Goal: Entertainment & Leisure: Consume media (video, audio)

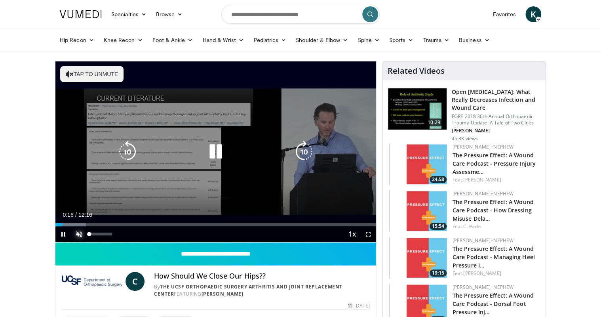
click at [81, 232] on span "Video Player" at bounding box center [79, 234] width 16 height 16
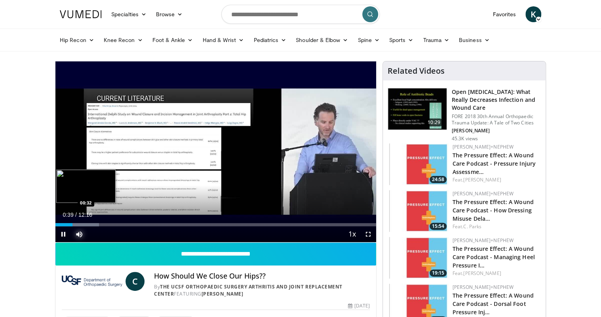
click at [70, 224] on div "Loaded : 13.55% 00:39 00:32" at bounding box center [215, 224] width 321 height 3
click at [63, 236] on span "Video Player" at bounding box center [63, 234] width 16 height 16
click at [63, 232] on span "Video Player" at bounding box center [63, 234] width 16 height 16
click at [68, 225] on div "00:36" at bounding box center [63, 224] width 16 height 3
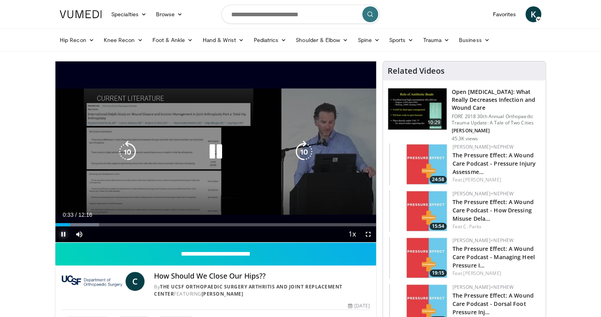
click at [63, 234] on span "Video Player" at bounding box center [63, 234] width 16 height 16
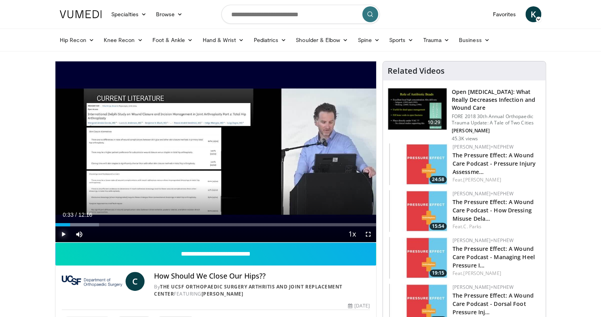
click at [63, 234] on span "Video Player" at bounding box center [63, 234] width 16 height 16
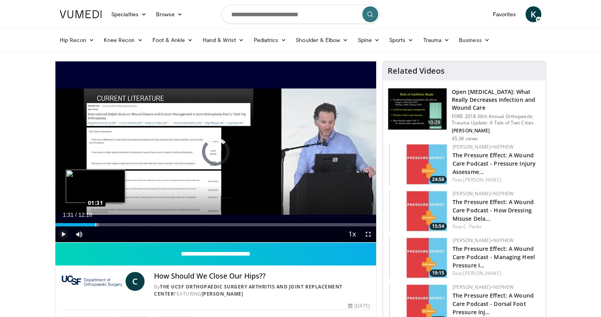
click at [95, 223] on div "Loaded : 13.55% 01:31 01:31" at bounding box center [215, 224] width 321 height 3
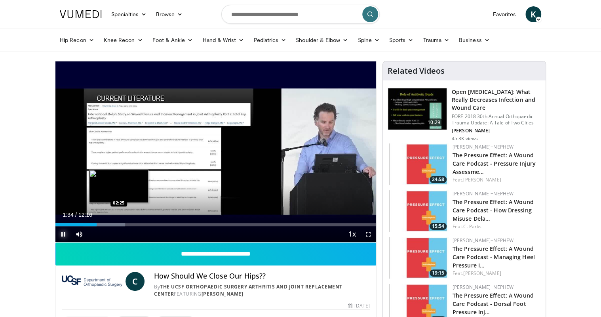
click at [119, 222] on div "Loaded : 21.69% 01:34 02:25" at bounding box center [215, 223] width 321 height 8
